Goal: Information Seeking & Learning: Learn about a topic

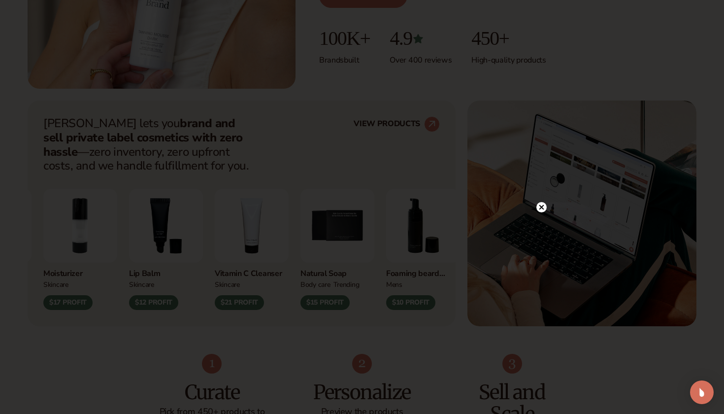
scroll to position [350, 0]
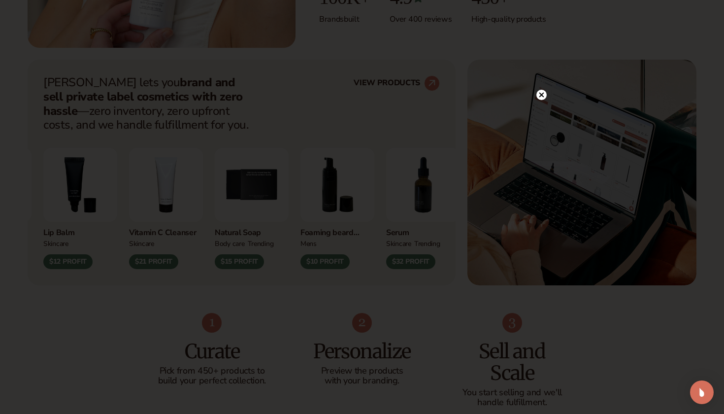
click at [544, 94] on circle at bounding box center [542, 95] width 10 height 10
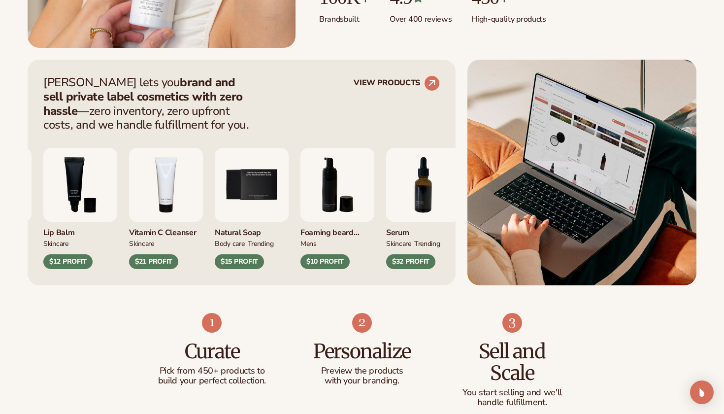
scroll to position [360, 0]
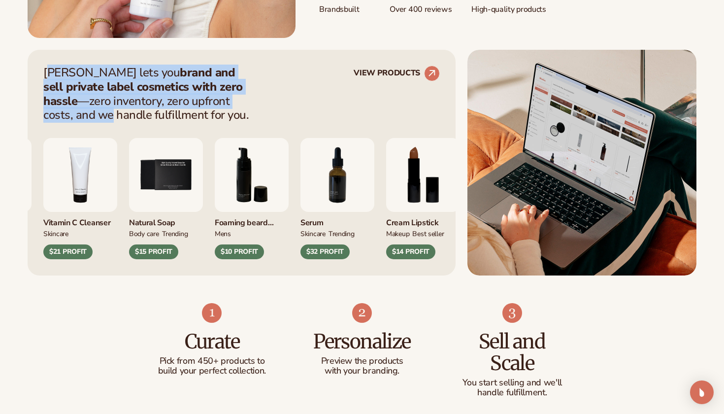
drag, startPoint x: 49, startPoint y: 73, endPoint x: 240, endPoint y: 107, distance: 194.6
click at [240, 107] on p "[PERSON_NAME] lets you brand and sell private label cosmetics with zero hassle …" at bounding box center [149, 94] width 212 height 57
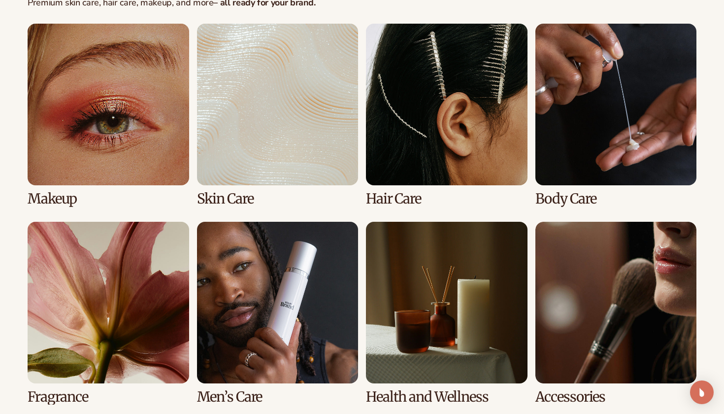
scroll to position [1909, 0]
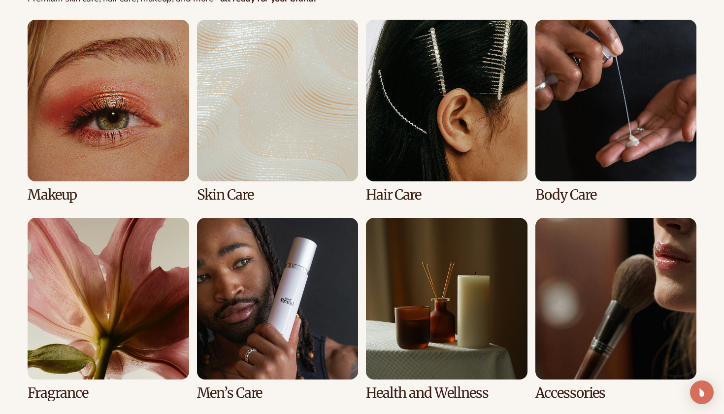
click at [299, 133] on link "2 / 8" at bounding box center [278, 111] width 162 height 182
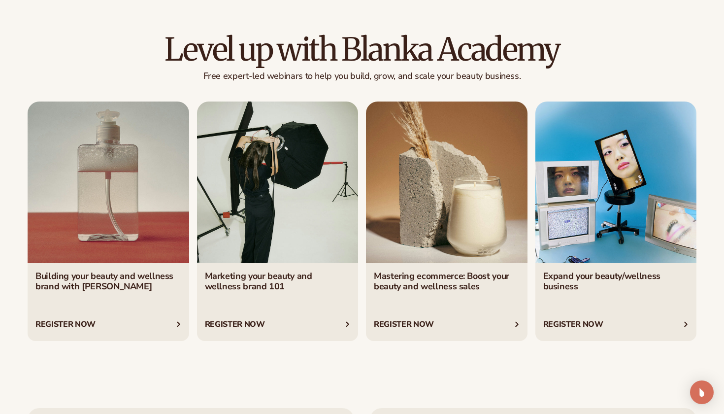
scroll to position [3379, 0]
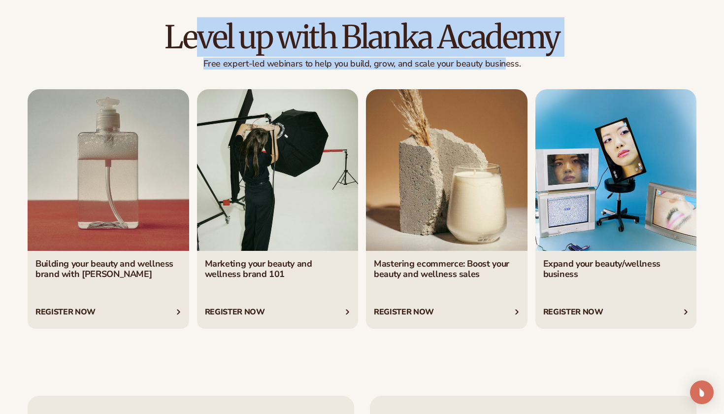
drag, startPoint x: 192, startPoint y: 33, endPoint x: 503, endPoint y: 55, distance: 311.7
click at [503, 55] on div "Level up with Blanka Academy Free expert-led webinars to help you build, grow, …" at bounding box center [362, 45] width 669 height 49
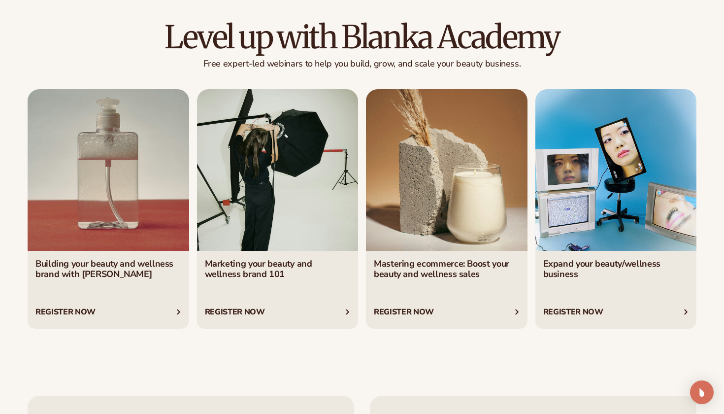
click at [324, 352] on div "Level up with Blanka Academy Free expert-led webinars to help you build, grow, …" at bounding box center [362, 174] width 724 height 386
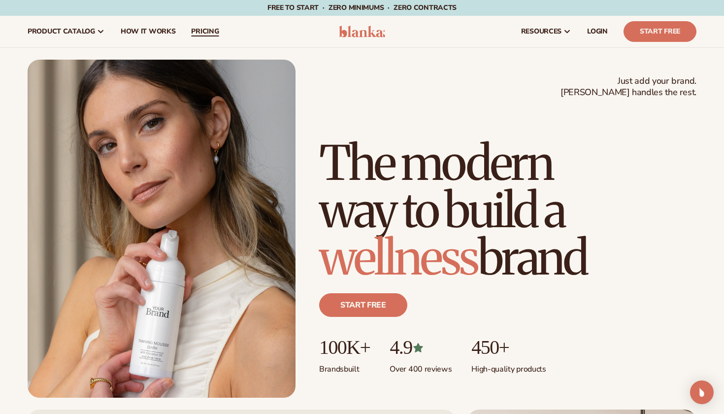
scroll to position [0, 0]
click at [142, 33] on span "How It Works" at bounding box center [148, 32] width 55 height 8
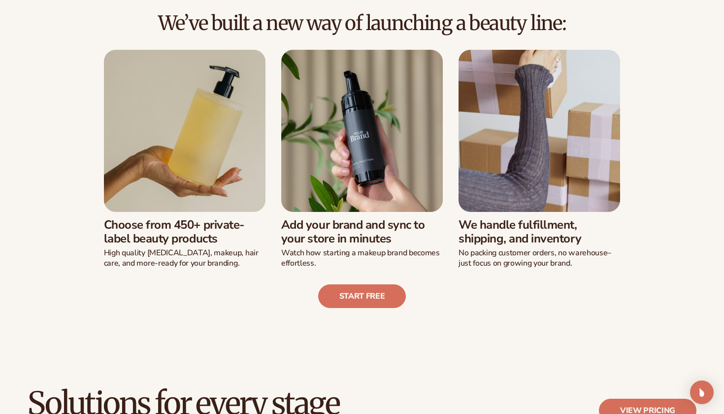
scroll to position [240, 0]
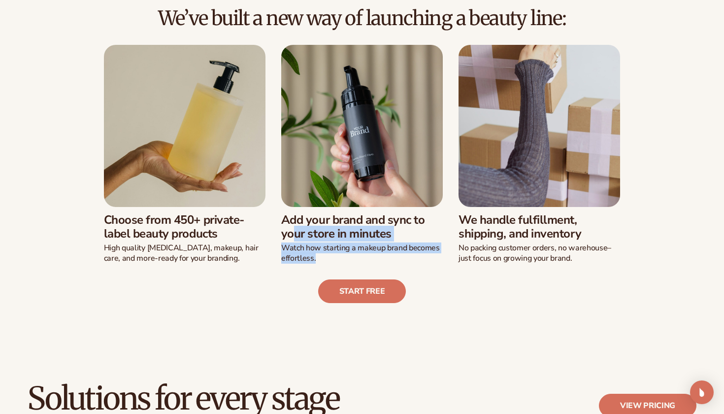
drag, startPoint x: 282, startPoint y: 222, endPoint x: 380, endPoint y: 256, distance: 103.8
click at [380, 255] on div "Add your brand and sync to your store in minutes Watch how starting a makeup br…" at bounding box center [362, 235] width 162 height 57
click at [380, 256] on p "Watch how starting a makeup brand becomes effortless." at bounding box center [362, 253] width 162 height 21
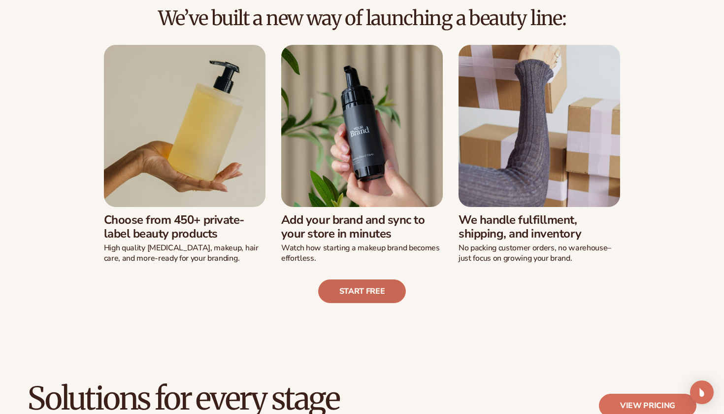
click at [389, 297] on link "Start free" at bounding box center [362, 291] width 88 height 24
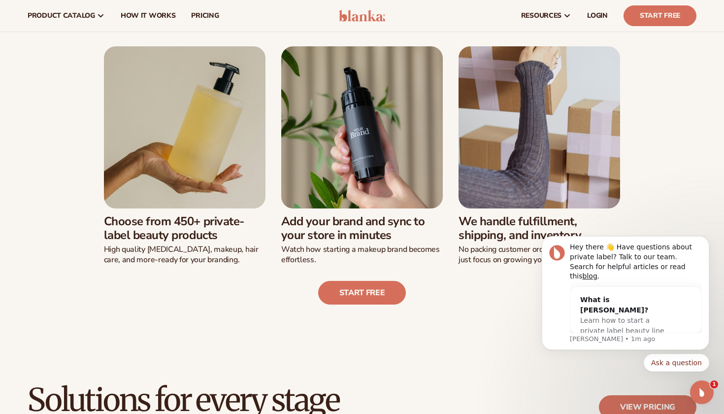
scroll to position [146, 0]
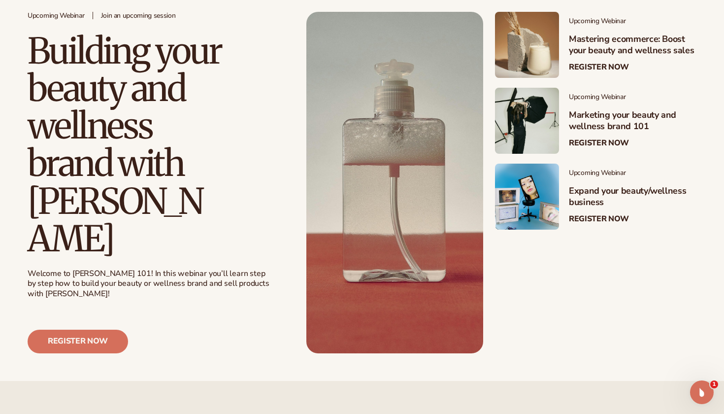
scroll to position [223, 0]
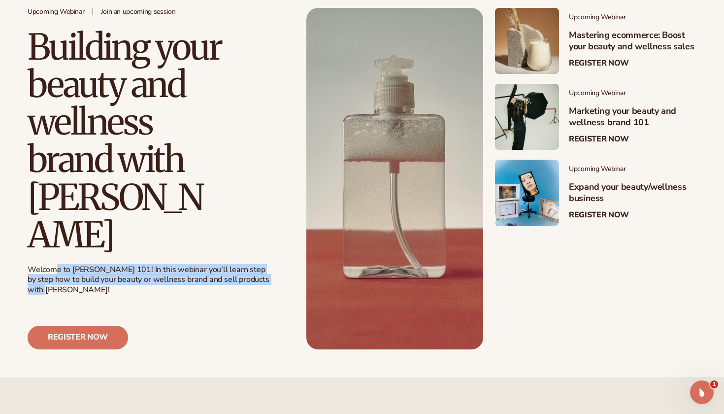
drag, startPoint x: 56, startPoint y: 231, endPoint x: 269, endPoint y: 239, distance: 213.5
click at [269, 265] on div "Welcome to Blanka 101! In this webinar you’ll learn step by step how to build y…" at bounding box center [149, 280] width 243 height 31
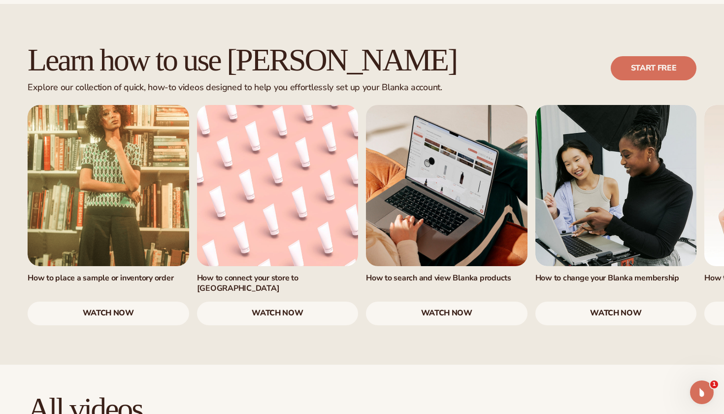
scroll to position [597, 0]
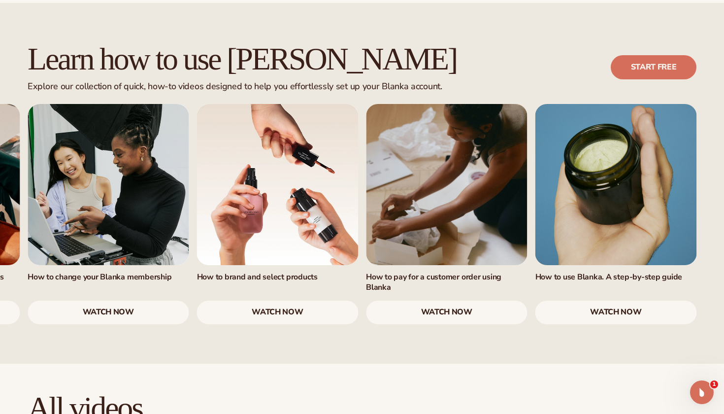
click at [603, 301] on link "watch now" at bounding box center [617, 313] width 162 height 24
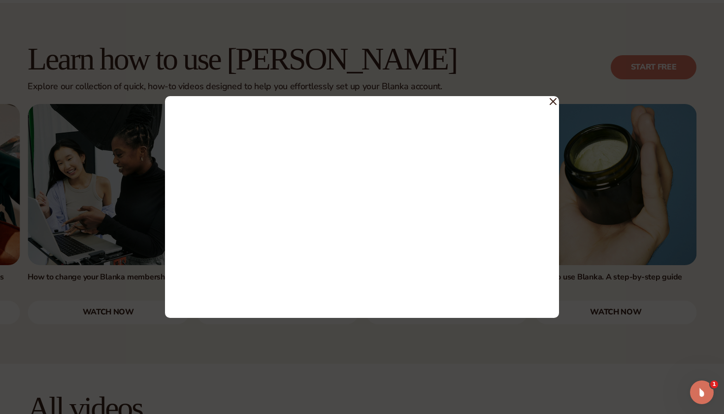
click at [559, 101] on div at bounding box center [362, 207] width 724 height 414
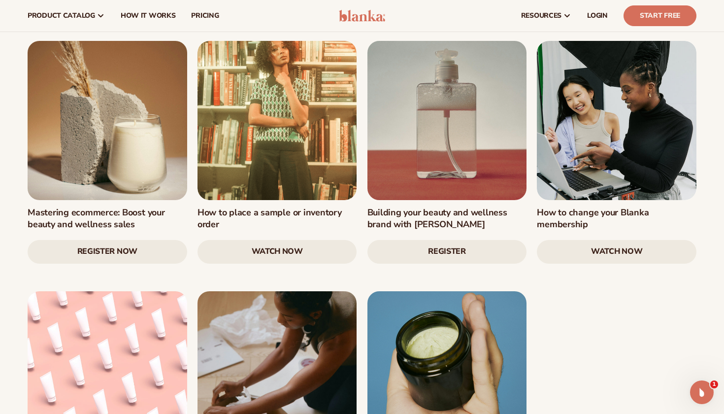
scroll to position [1247, 0]
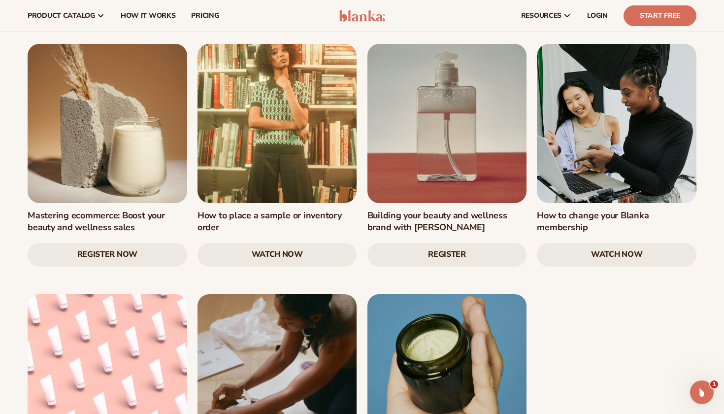
click at [123, 243] on link "Register Now" at bounding box center [108, 255] width 160 height 24
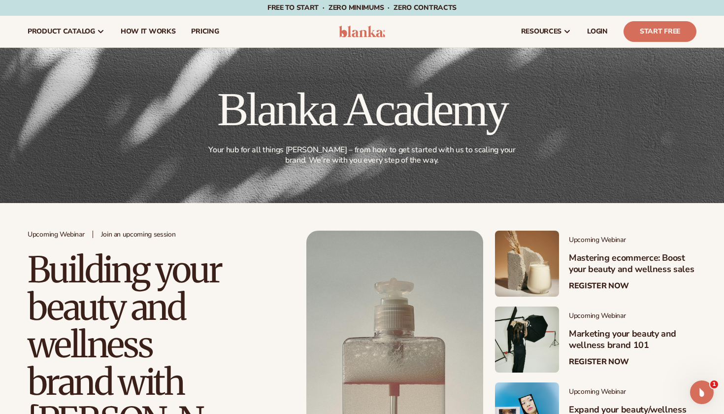
scroll to position [0, 0]
click at [144, 31] on span "How It Works" at bounding box center [148, 32] width 55 height 8
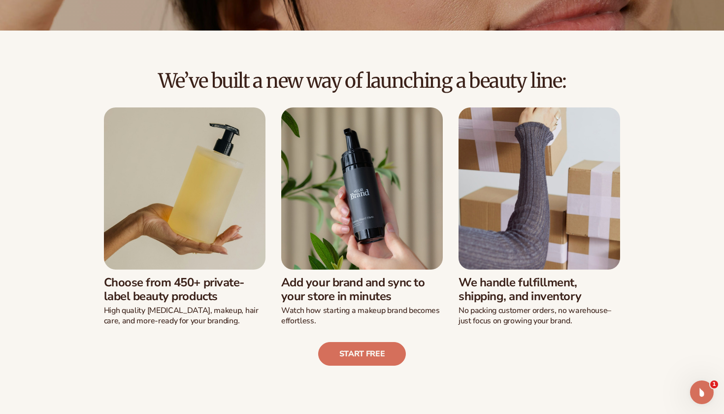
scroll to position [214, 0]
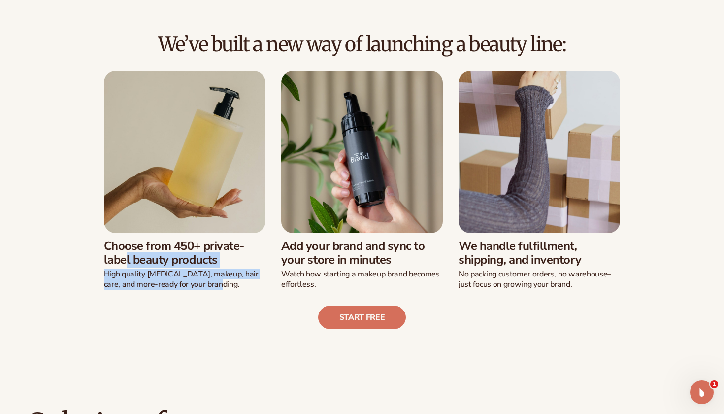
drag, startPoint x: 104, startPoint y: 243, endPoint x: 228, endPoint y: 279, distance: 128.5
click at [228, 279] on div "Choose from 450+ private-label beauty products High quality skin care, makeup, …" at bounding box center [185, 261] width 162 height 57
click at [228, 279] on p "High quality skin care, makeup, hair care, and more-ready for your branding." at bounding box center [185, 279] width 162 height 21
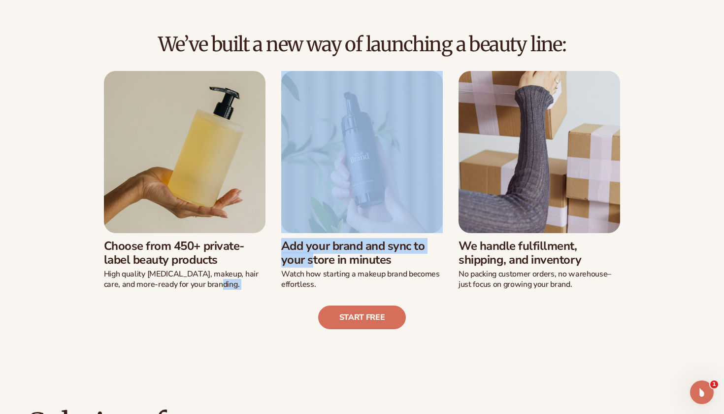
drag, startPoint x: 228, startPoint y: 279, endPoint x: 301, endPoint y: 251, distance: 78.8
click at [301, 251] on div "Choose from 450+ private-label beauty products High quality skin care, makeup, …" at bounding box center [362, 180] width 556 height 218
click at [314, 259] on h3 "Add your brand and sync to your store in minutes" at bounding box center [362, 253] width 162 height 29
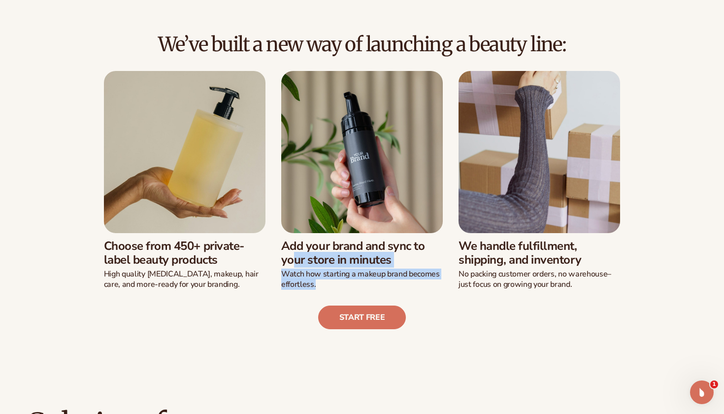
drag, startPoint x: 285, startPoint y: 249, endPoint x: 401, endPoint y: 279, distance: 119.3
click at [401, 279] on div "Add your brand and sync to your store in minutes Watch how starting a makeup br…" at bounding box center [362, 261] width 162 height 57
click at [401, 279] on p "Watch how starting a makeup brand becomes effortless." at bounding box center [362, 279] width 162 height 21
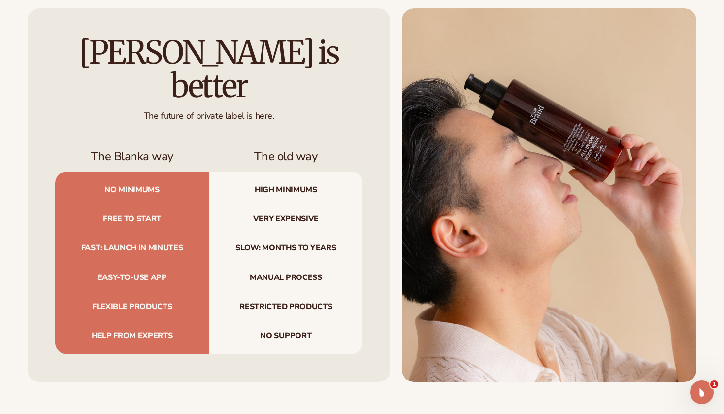
scroll to position [951, 0]
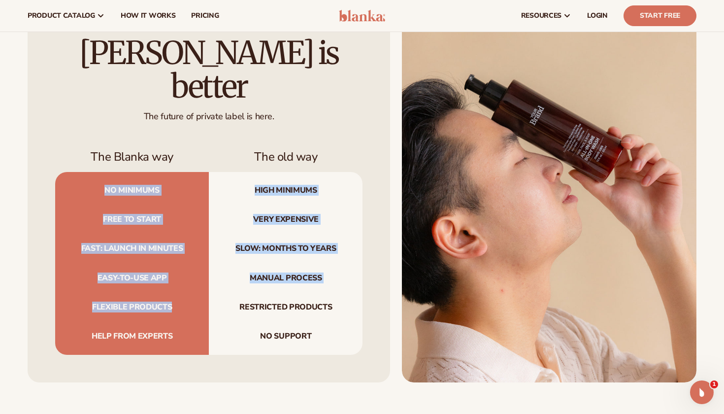
drag, startPoint x: 100, startPoint y: 173, endPoint x: 177, endPoint y: 284, distance: 135.2
click at [177, 284] on div "No minimums High minimums Free to start Very expensive Fast: launch in minutes …" at bounding box center [208, 263] width 307 height 183
click at [175, 293] on span "Flexible products" at bounding box center [132, 307] width 154 height 29
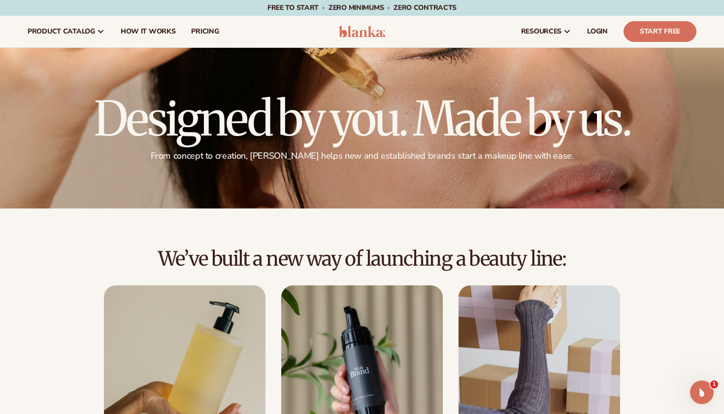
scroll to position [0, 0]
